Goal: Navigation & Orientation: Find specific page/section

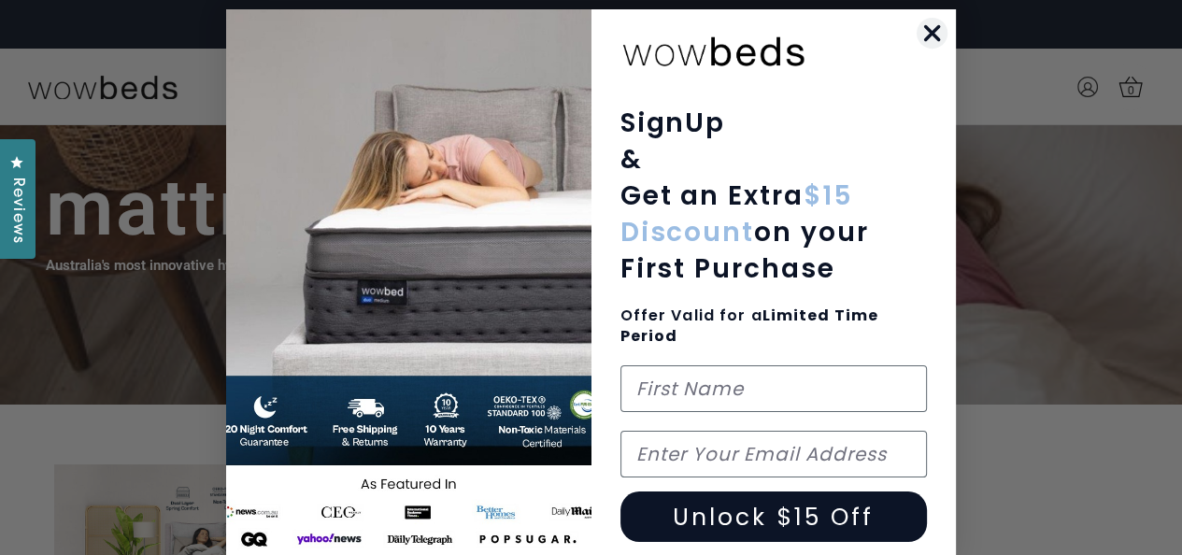
click at [930, 37] on icon "Close dialog" at bounding box center [932, 33] width 13 height 13
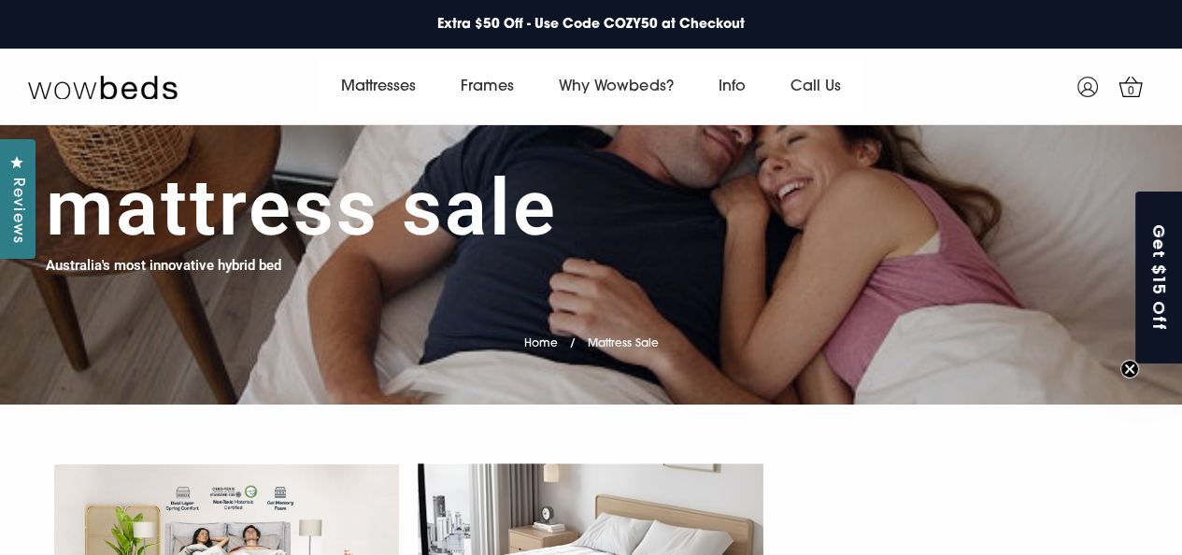
click at [442, 231] on h1 "Mattress Sale" at bounding box center [302, 208] width 512 height 93
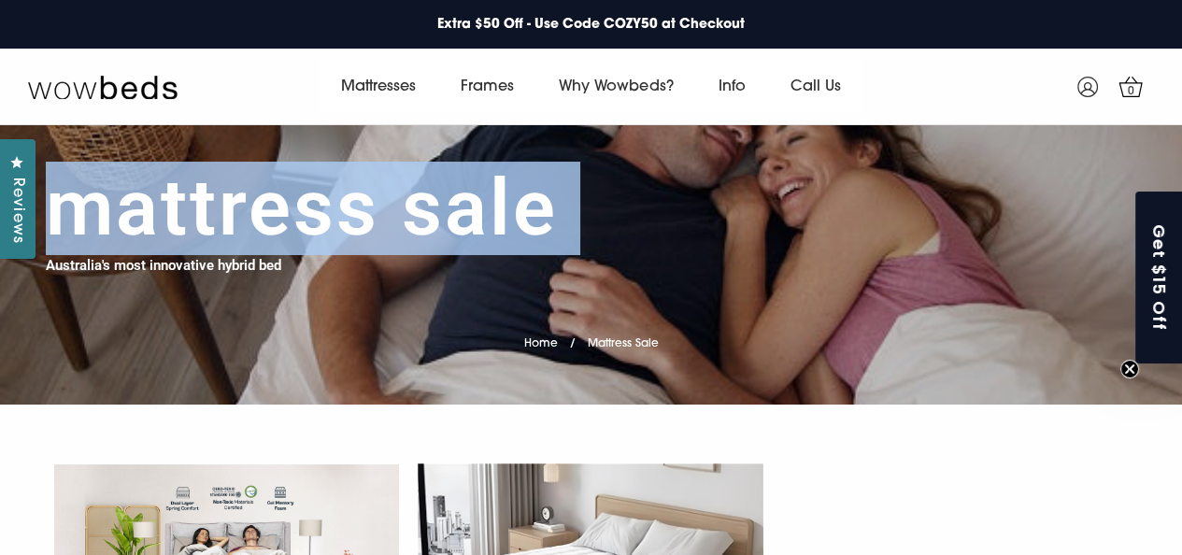
click at [442, 231] on h1 "Mattress Sale" at bounding box center [302, 208] width 512 height 93
copy div "Mattress Sale"
click at [395, 229] on h1 "Mattress Sale" at bounding box center [302, 208] width 512 height 93
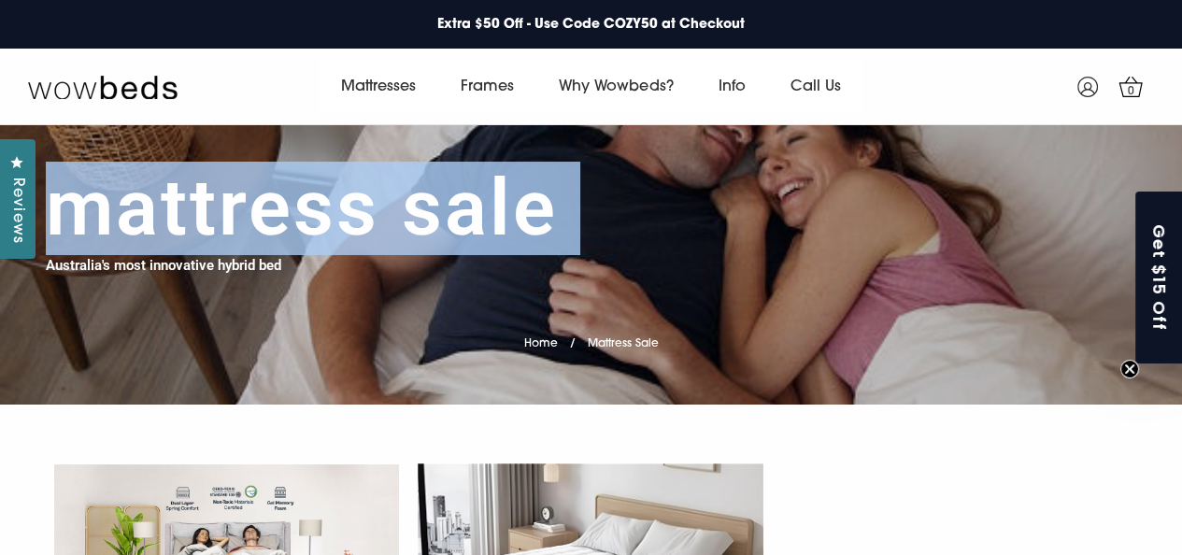
copy div "Mattress Sale"
click at [464, 211] on h1 "Mattress Sale" at bounding box center [302, 208] width 512 height 93
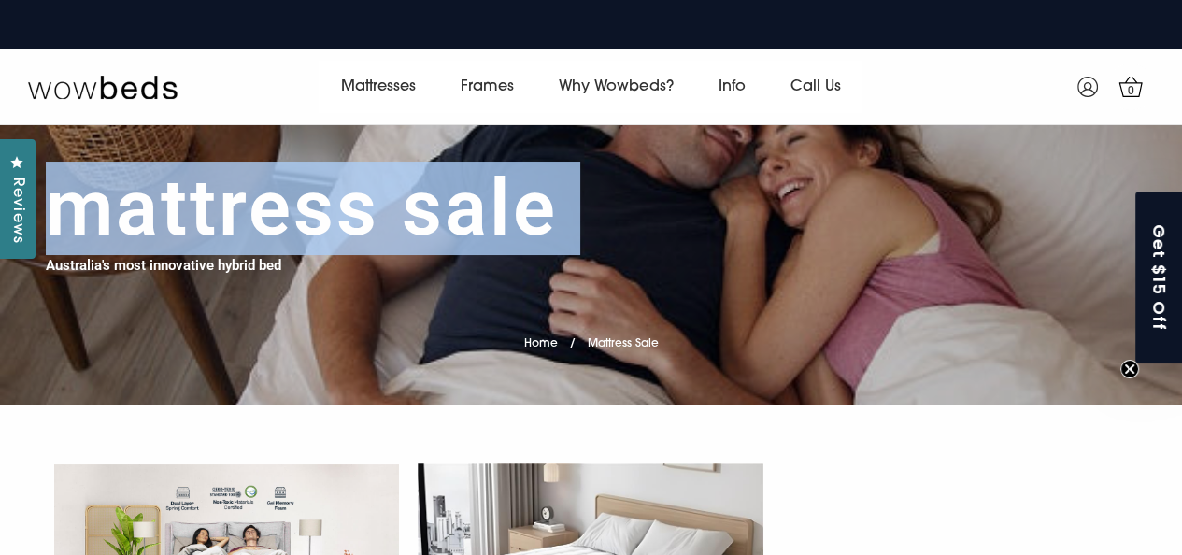
click at [464, 211] on h1 "Mattress Sale" at bounding box center [302, 208] width 512 height 93
click at [542, 212] on h1 "Mattress Sale" at bounding box center [302, 208] width 512 height 93
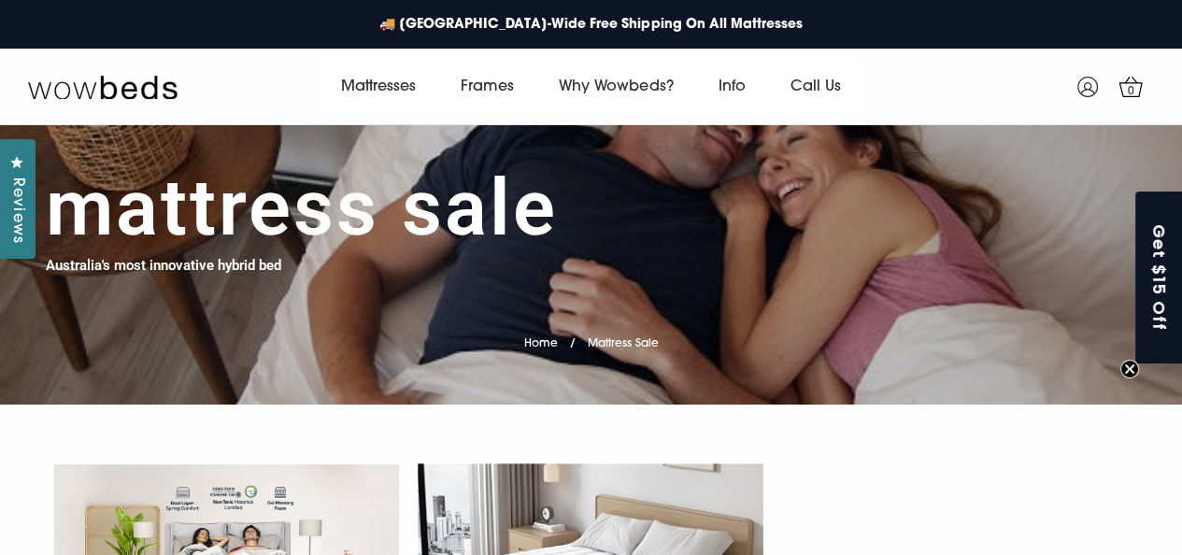
click at [542, 212] on h1 "Mattress Sale" at bounding box center [302, 208] width 512 height 93
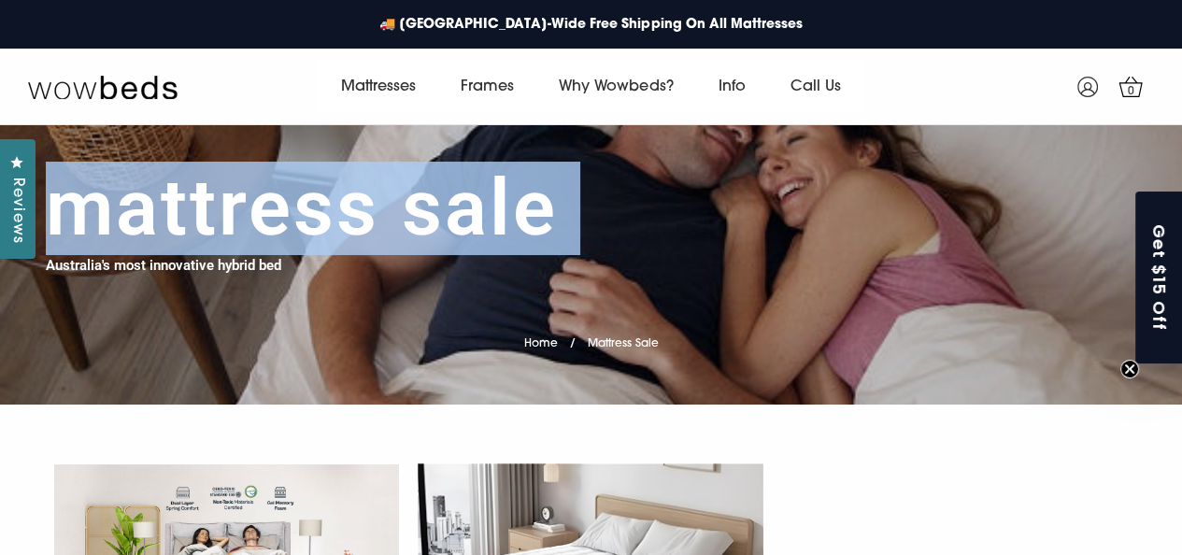
click at [542, 212] on h1 "Mattress Sale" at bounding box center [302, 208] width 512 height 93
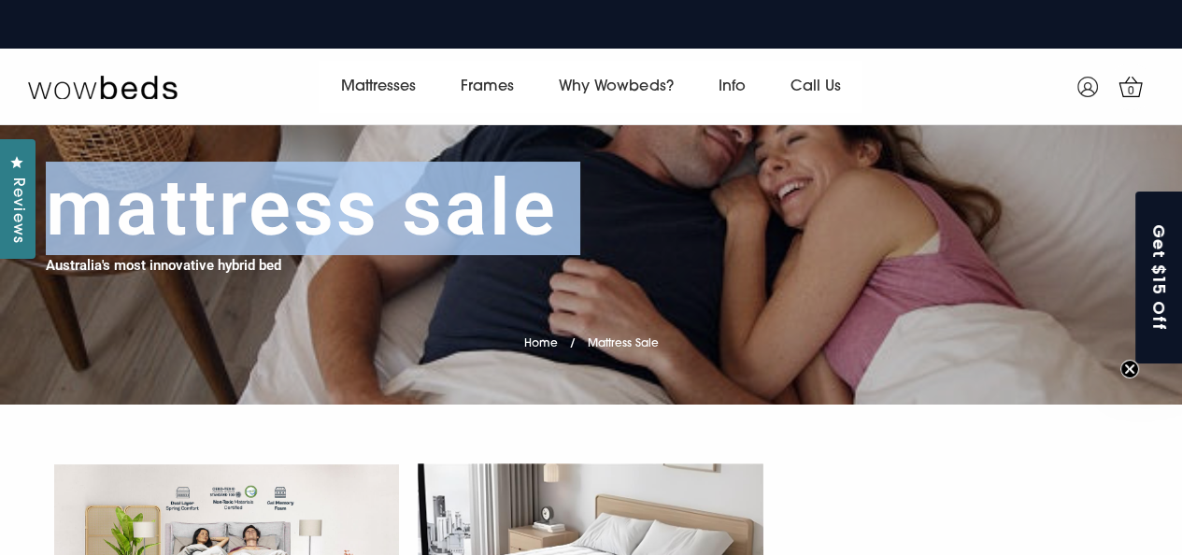
click at [374, 221] on h1 "Mattress Sale" at bounding box center [302, 208] width 512 height 93
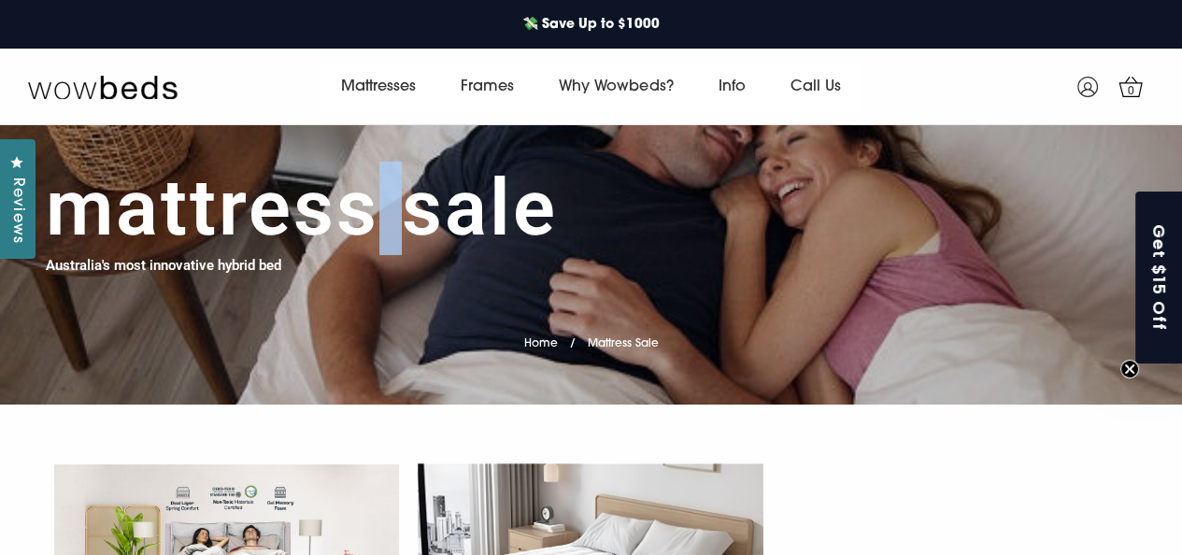
click at [374, 221] on h1 "Mattress Sale" at bounding box center [302, 208] width 512 height 93
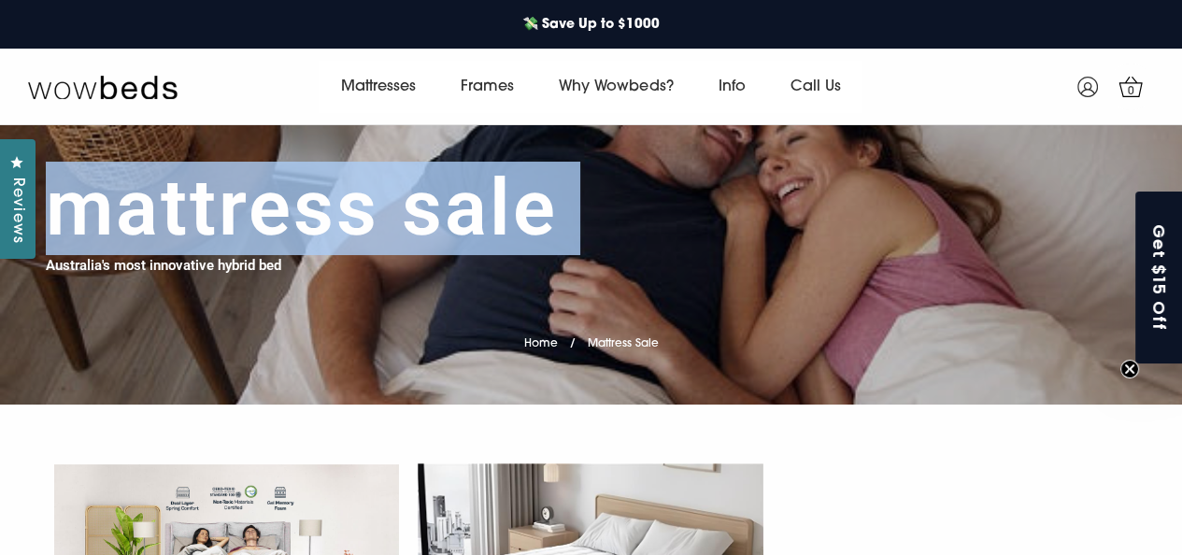
click at [374, 221] on h1 "Mattress Sale" at bounding box center [302, 208] width 512 height 93
